Goal: Task Accomplishment & Management: Complete application form

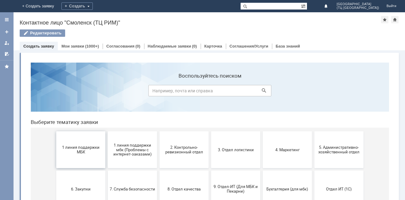
click at [85, 152] on span "1 линия поддержки МБК" at bounding box center [80, 149] width 45 height 9
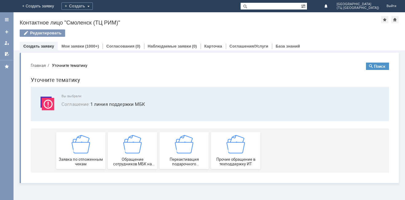
click at [85, 152] on img at bounding box center [81, 144] width 18 height 18
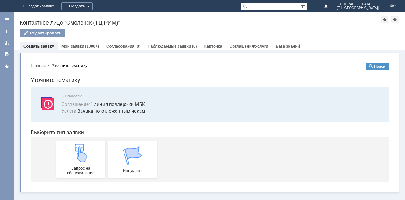
click at [85, 152] on img at bounding box center [81, 153] width 18 height 18
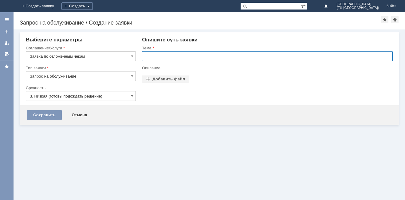
click at [150, 58] on input "text" at bounding box center [267, 56] width 251 height 10
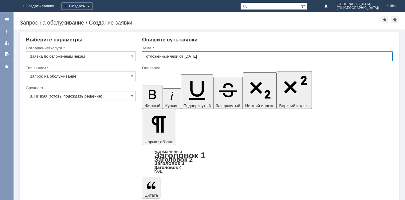
type input "отложенные чеки от 19.09.2025"
